Goal: Information Seeking & Learning: Learn about a topic

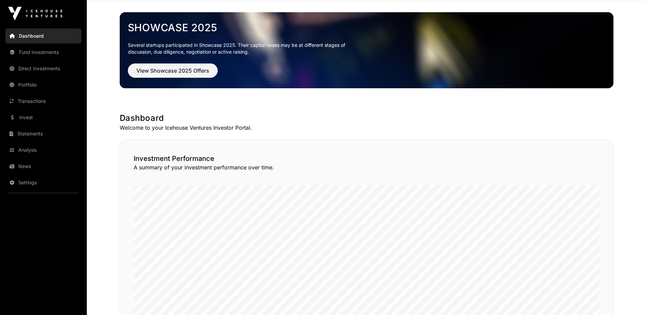
scroll to position [7, 0]
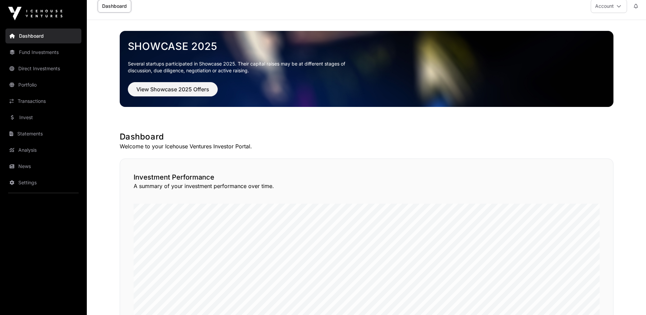
click at [34, 120] on link "Invest" at bounding box center [43, 117] width 76 height 15
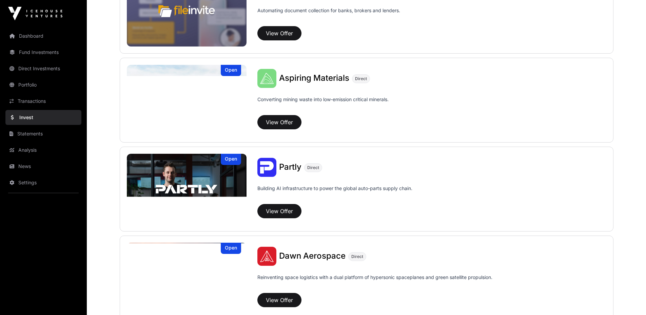
scroll to position [388, 0]
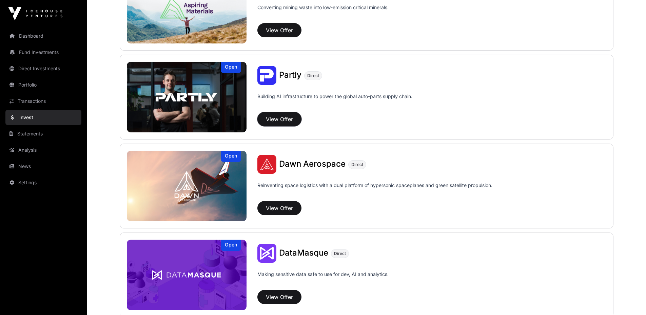
click at [274, 120] on button "View Offer" at bounding box center [280, 119] width 44 height 14
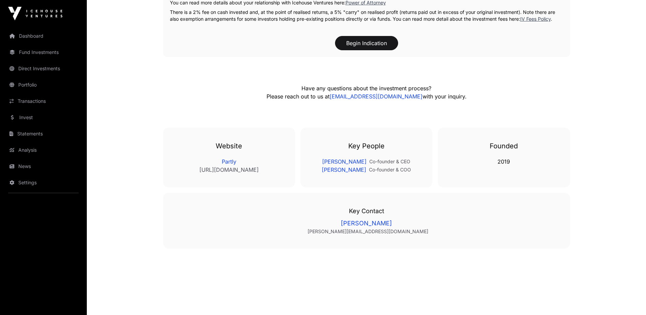
scroll to position [1171, 0]
click at [39, 89] on link "Portfolio" at bounding box center [43, 84] width 76 height 15
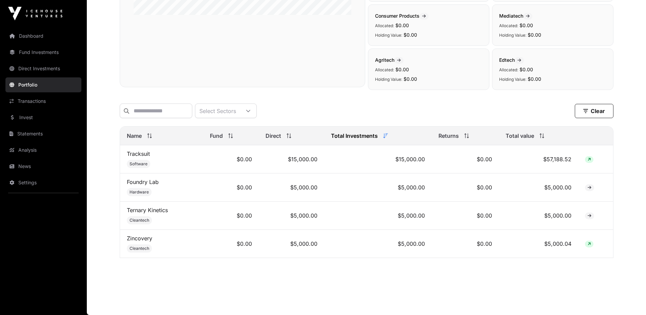
scroll to position [193, 0]
click at [134, 240] on link "Zincovery" at bounding box center [139, 238] width 25 height 7
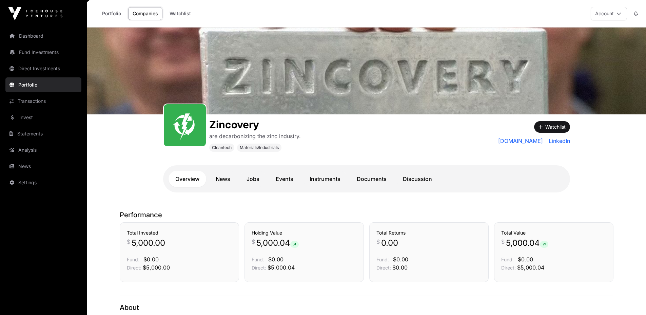
click at [378, 100] on img at bounding box center [367, 70] width 560 height 87
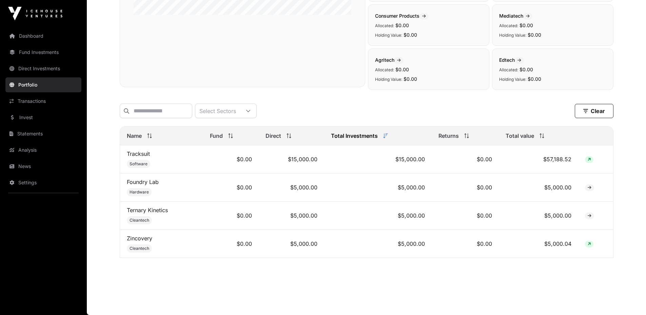
click at [155, 208] on link "Ternary Kinetics" at bounding box center [147, 210] width 41 height 7
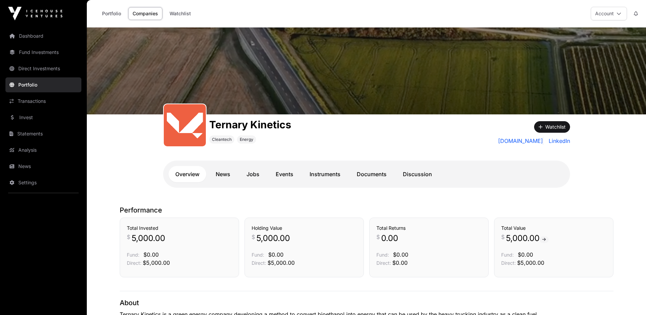
click at [502, 139] on link "[DOMAIN_NAME]" at bounding box center [520, 141] width 45 height 8
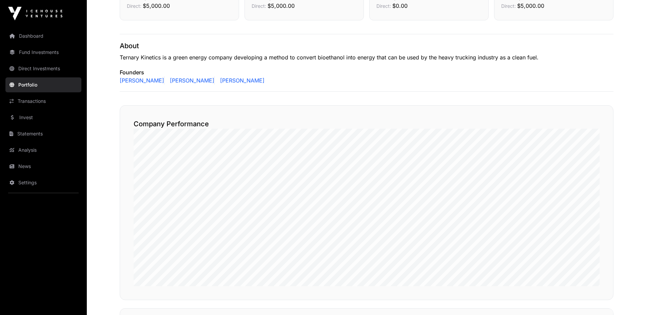
scroll to position [258, 0]
click at [42, 150] on link "Analysis" at bounding box center [43, 150] width 76 height 15
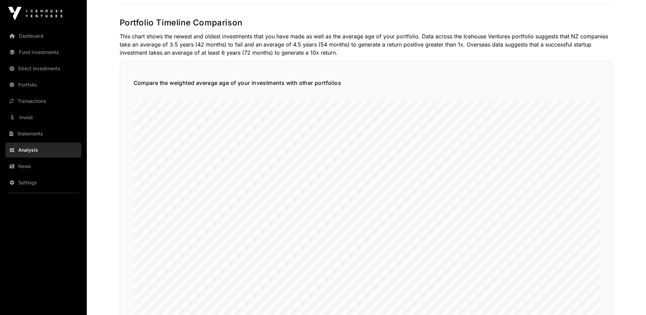
scroll to position [729, 0]
click at [36, 68] on link "Direct Investments" at bounding box center [43, 68] width 76 height 15
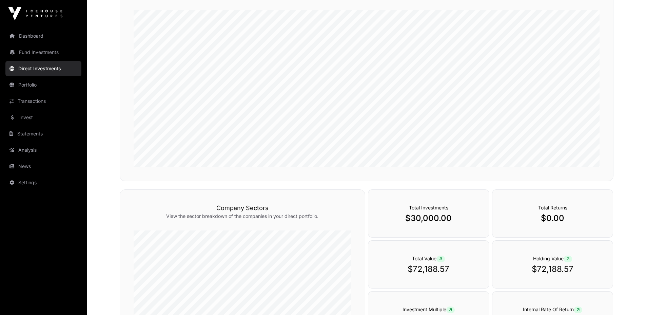
scroll to position [186, 0]
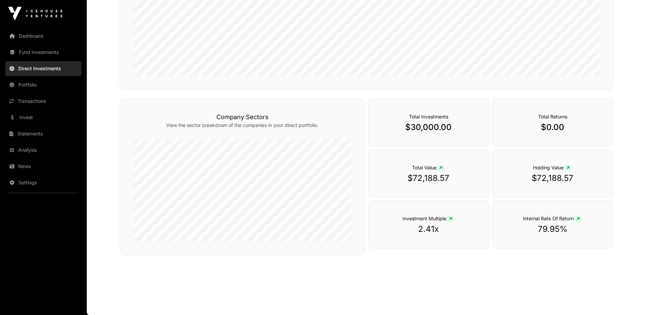
click at [44, 84] on link "Portfolio" at bounding box center [43, 84] width 76 height 15
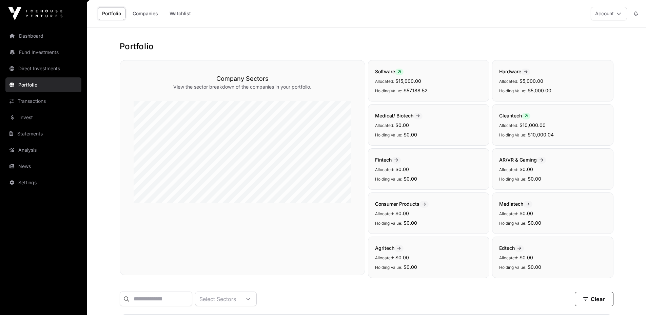
click at [521, 198] on div "Mediatech Allocated: $0.00 Holding Value: $0.00" at bounding box center [552, 212] width 121 height 41
click at [516, 205] on span "Mediatech" at bounding box center [516, 204] width 33 height 6
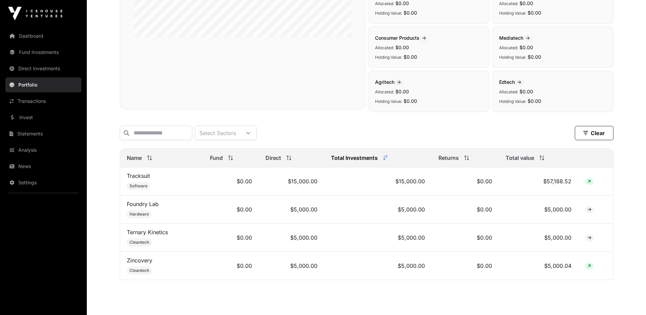
scroll to position [193, 0]
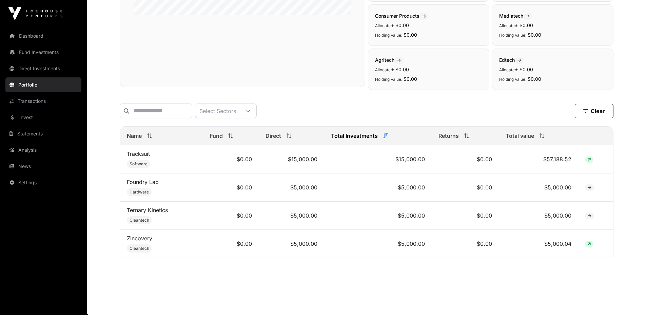
click at [143, 248] on span "Cleantech" at bounding box center [140, 248] width 20 height 5
click at [45, 117] on link "Invest" at bounding box center [43, 117] width 76 height 15
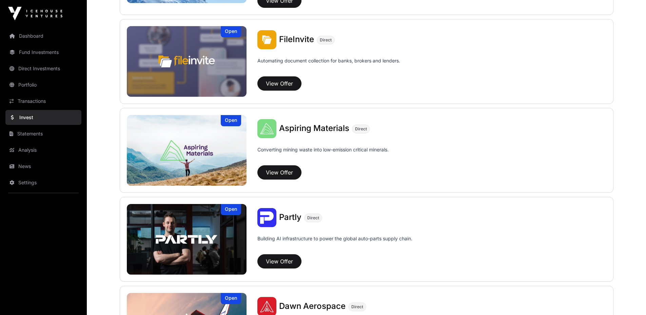
scroll to position [424, 0]
